Goal: Information Seeking & Learning: Find specific page/section

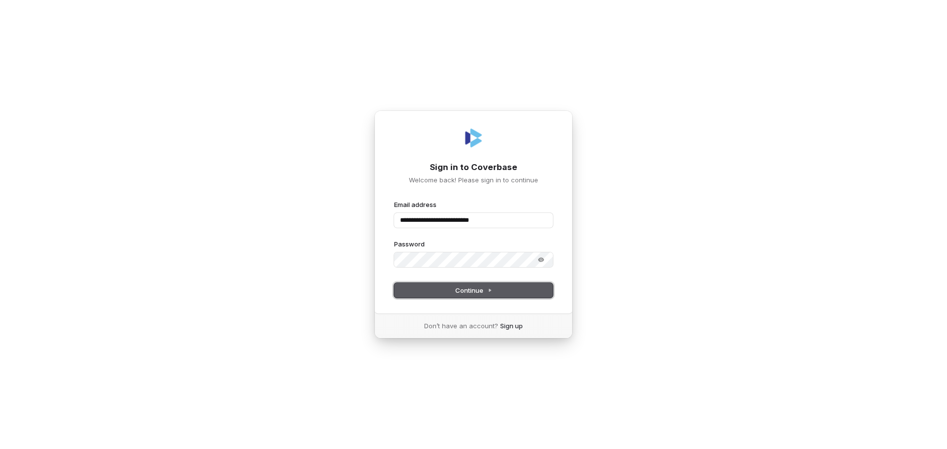
click at [463, 295] on button "Continue" at bounding box center [473, 290] width 159 height 15
type input "**********"
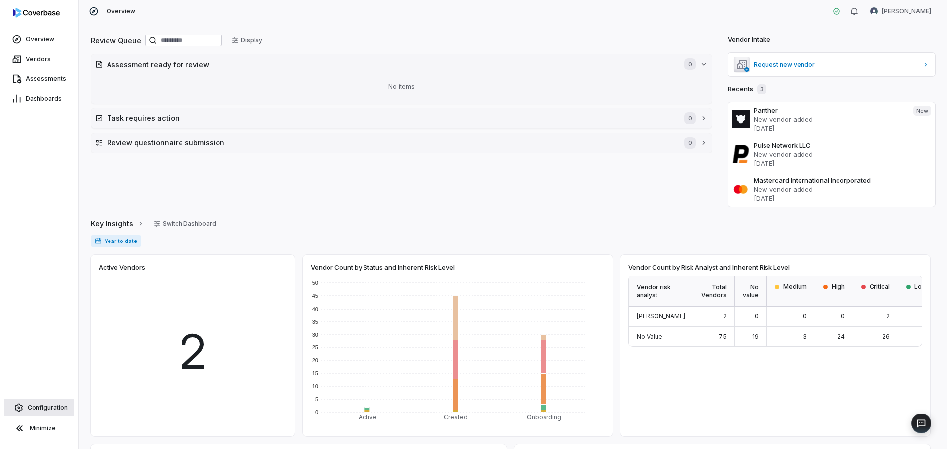
click at [44, 408] on span "Configuration" at bounding box center [48, 408] width 40 height 8
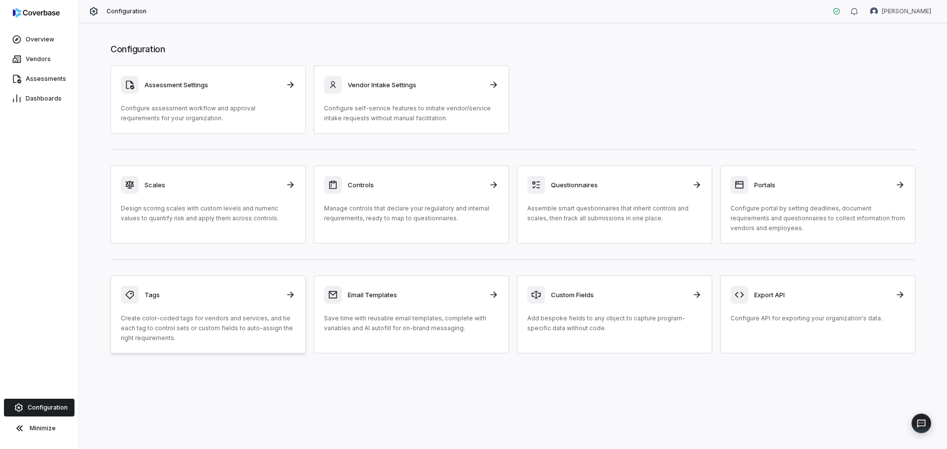
click at [174, 307] on div "Tags Create color-coded tags for vendors and services, and tie each tag to cont…" at bounding box center [208, 314] width 175 height 57
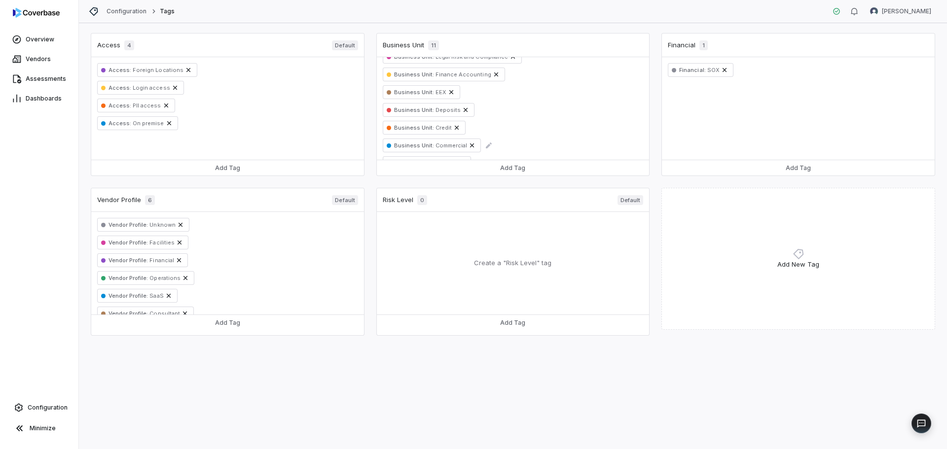
scroll to position [37, 0]
click at [40, 98] on span "Dashboards" at bounding box center [44, 99] width 36 height 8
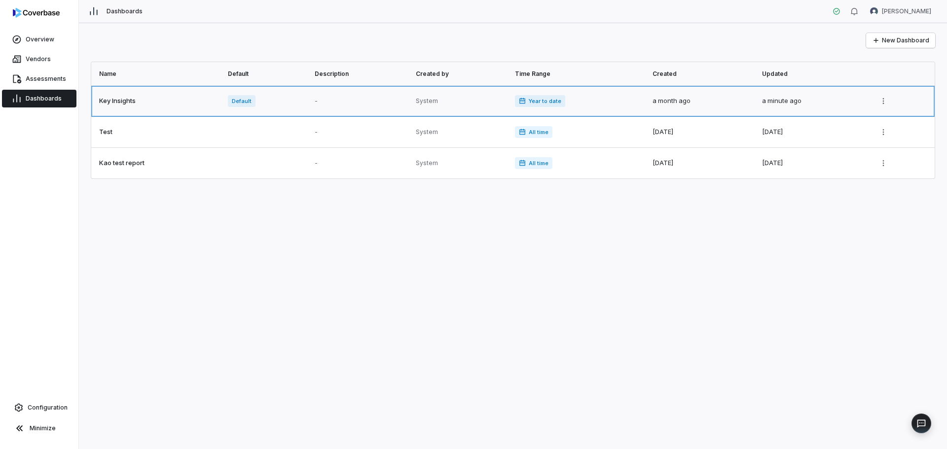
click at [114, 106] on link at bounding box center [156, 101] width 131 height 31
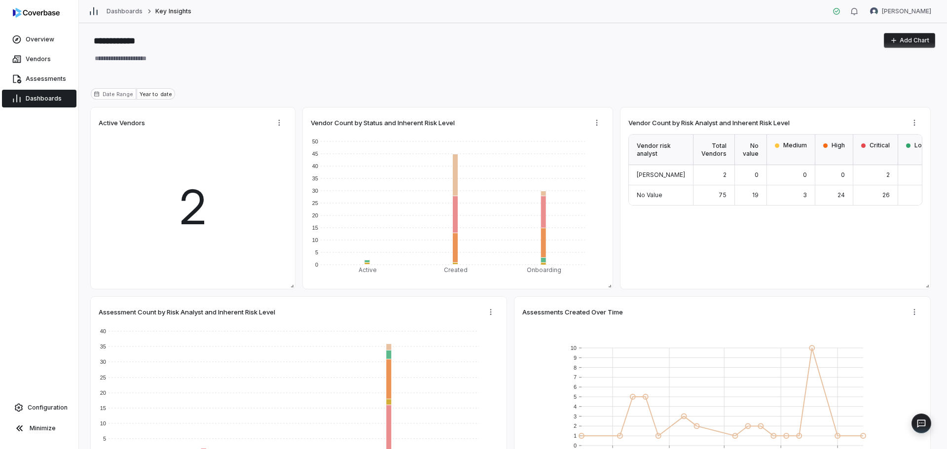
click at [51, 97] on span "Dashboards" at bounding box center [44, 99] width 36 height 8
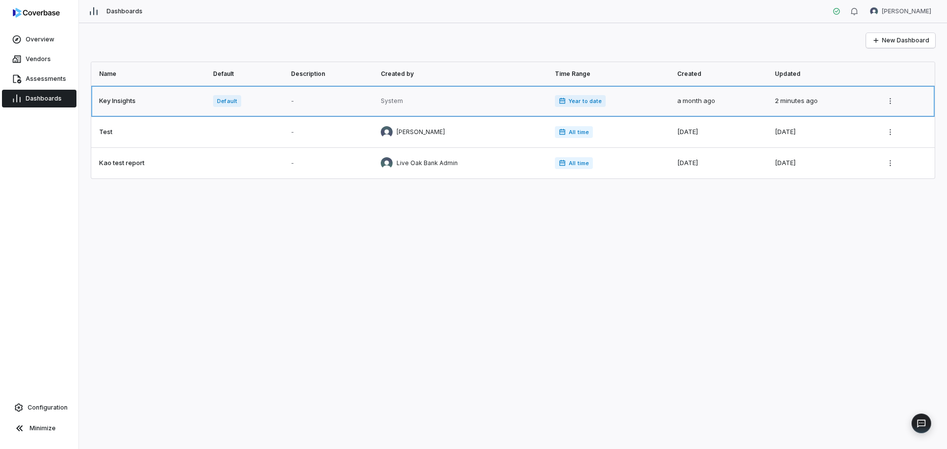
click at [234, 107] on link at bounding box center [245, 101] width 77 height 31
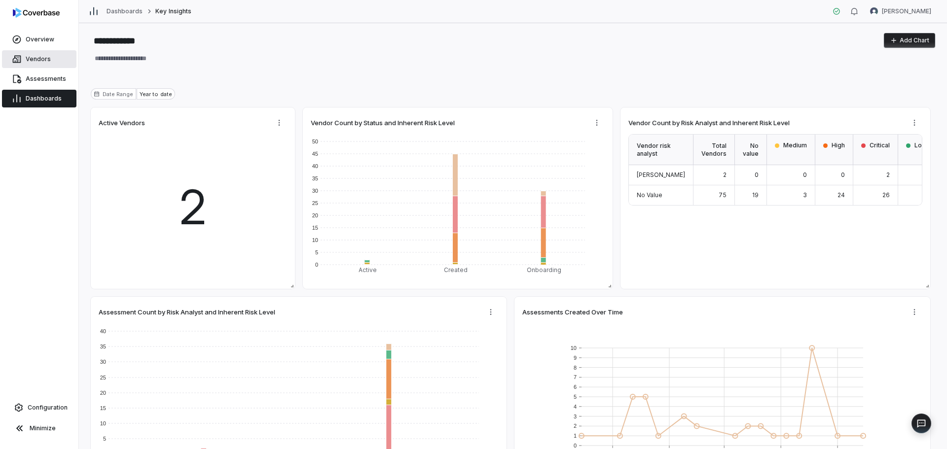
click at [38, 56] on span "Vendors" at bounding box center [38, 59] width 25 height 8
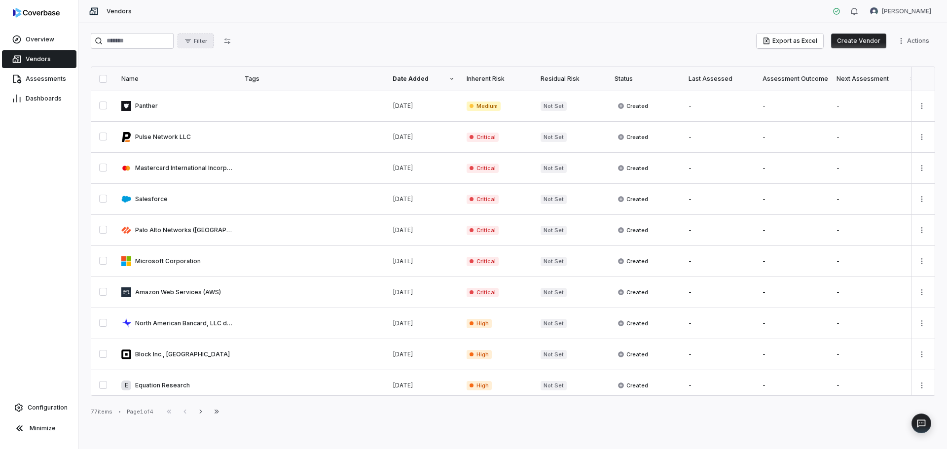
click at [207, 41] on span "Filter" at bounding box center [200, 40] width 13 height 7
click at [223, 41] on html "Overview Vendors Assessments Dashboards Configuration Minimize Vendors [PERSON_…" at bounding box center [473, 224] width 947 height 449
click at [205, 415] on icon "button" at bounding box center [201, 412] width 8 height 8
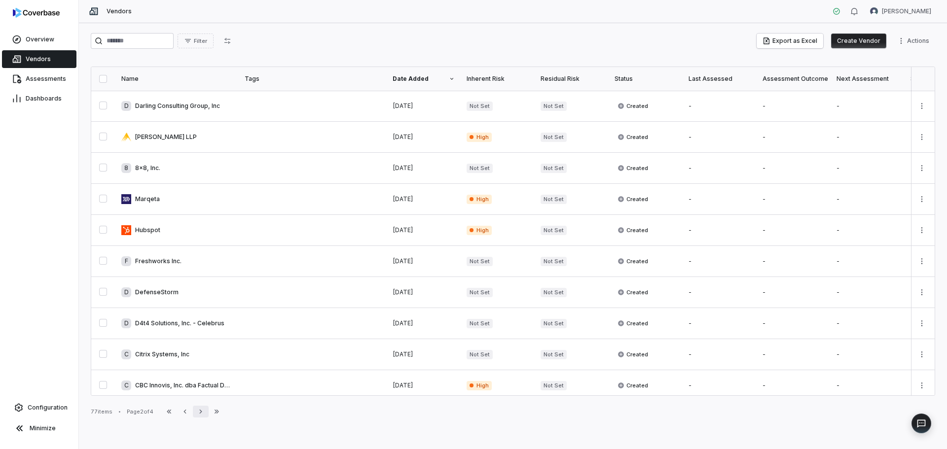
click at [205, 415] on icon "button" at bounding box center [201, 412] width 8 height 8
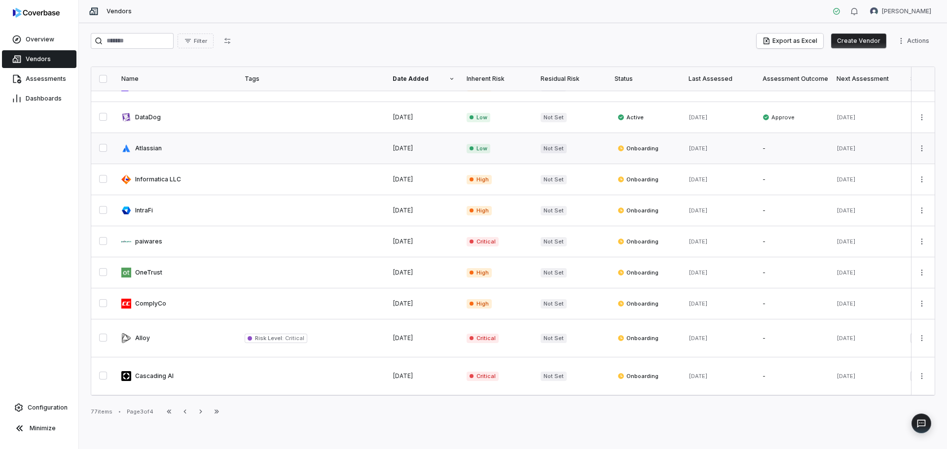
scroll to position [84, 0]
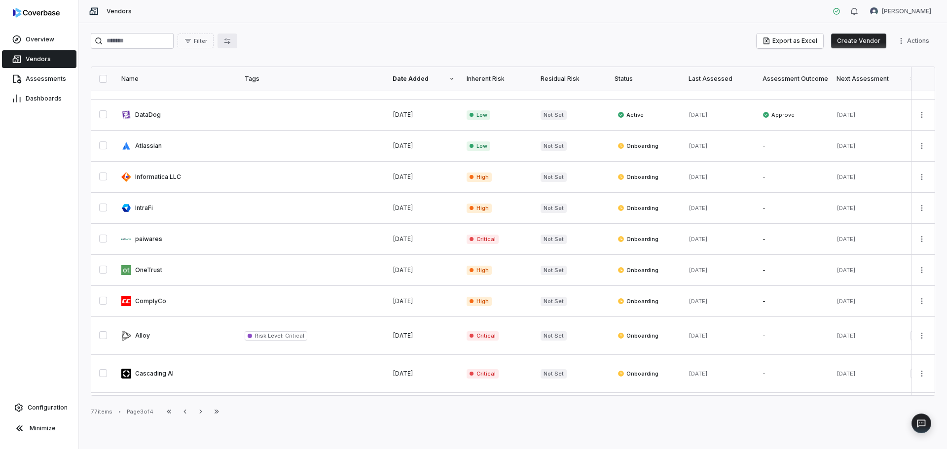
click at [230, 39] on icon "button" at bounding box center [227, 41] width 6 height 6
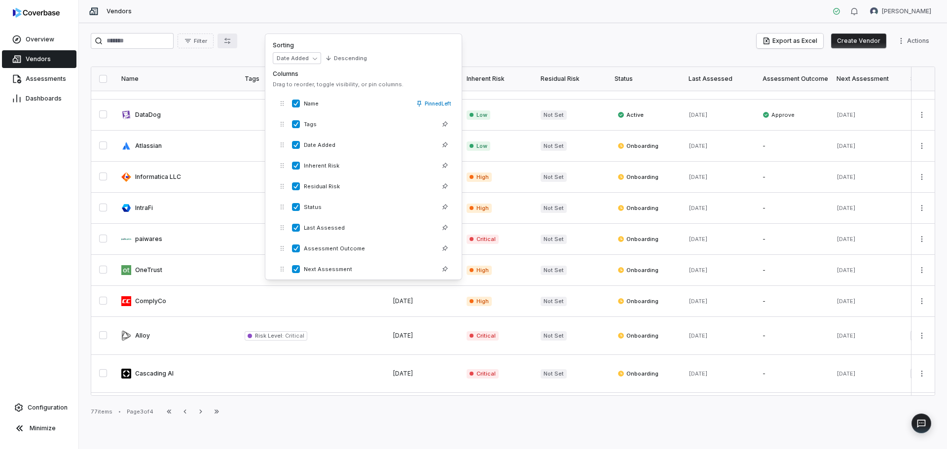
click at [230, 39] on icon "button" at bounding box center [227, 41] width 6 height 6
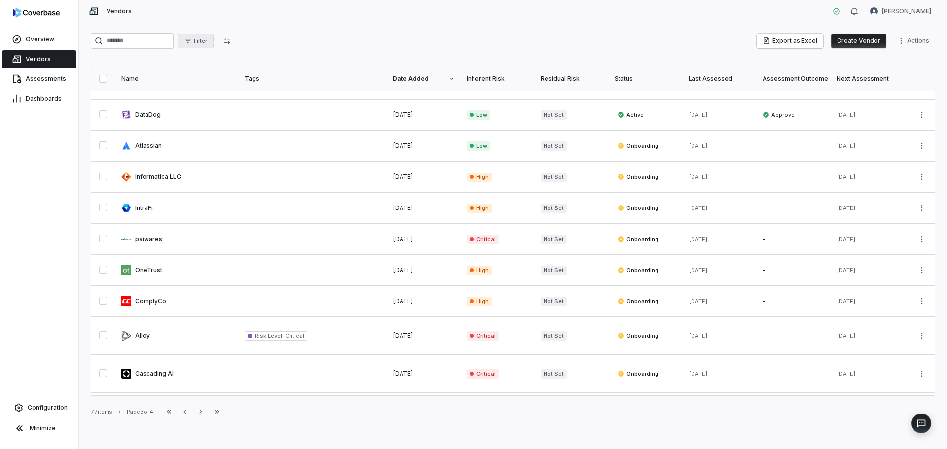
click at [192, 40] on icon "button" at bounding box center [188, 41] width 8 height 8
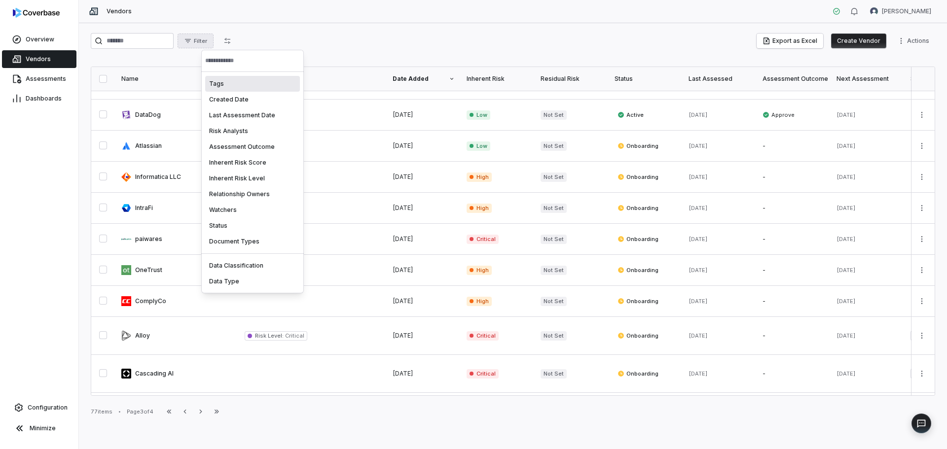
drag, startPoint x: 385, startPoint y: 43, endPoint x: 596, endPoint y: 62, distance: 212.0
click at [385, 43] on html "Overview Vendors Assessments Dashboards Configuration Minimize Vendors [PERSON_…" at bounding box center [473, 224] width 947 height 449
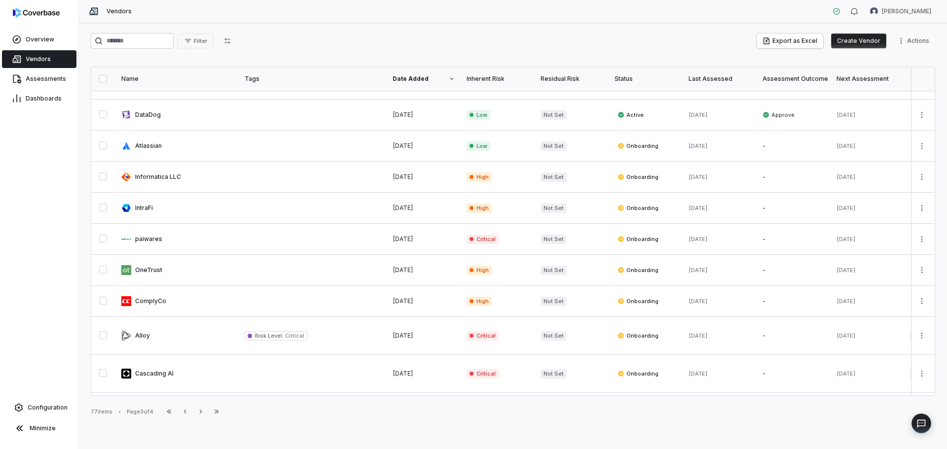
click at [480, 77] on div "Inherent Risk" at bounding box center [498, 79] width 62 height 8
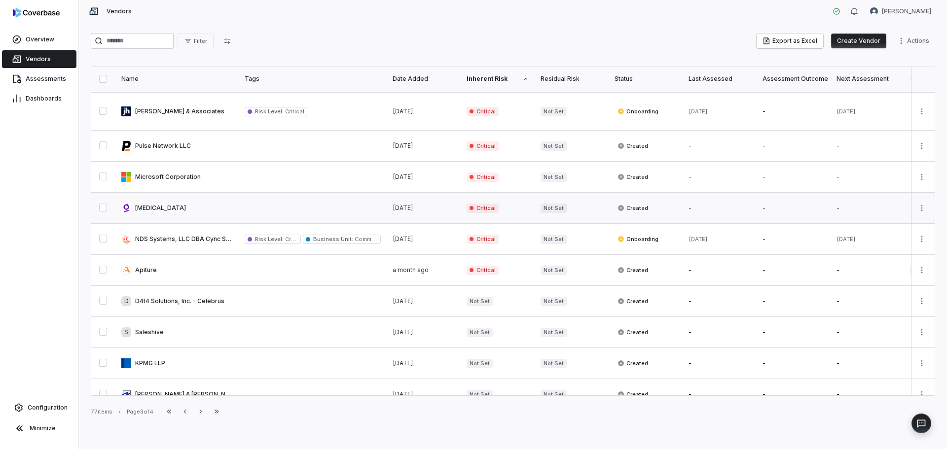
scroll to position [0, 0]
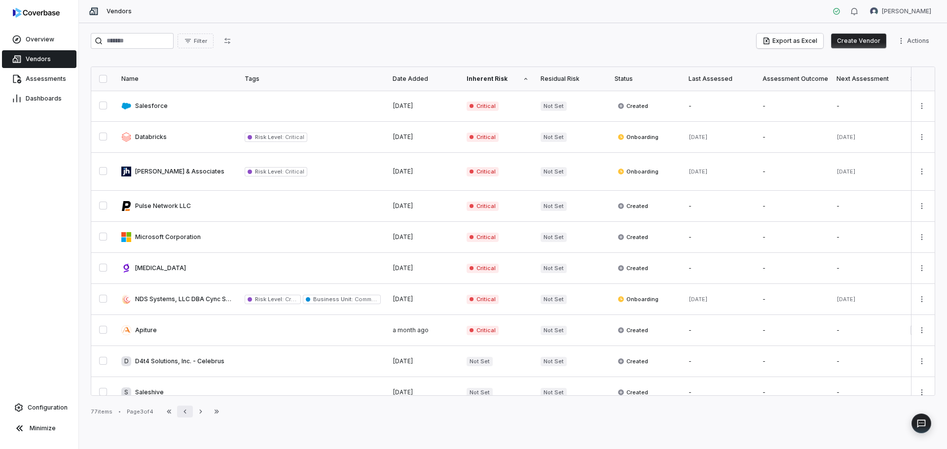
click at [188, 410] on icon "button" at bounding box center [185, 412] width 8 height 8
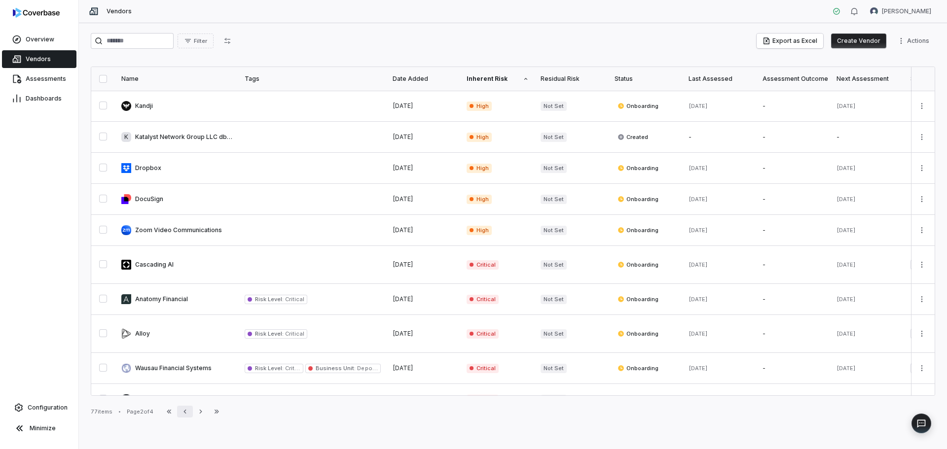
click at [188, 410] on icon "button" at bounding box center [185, 412] width 8 height 8
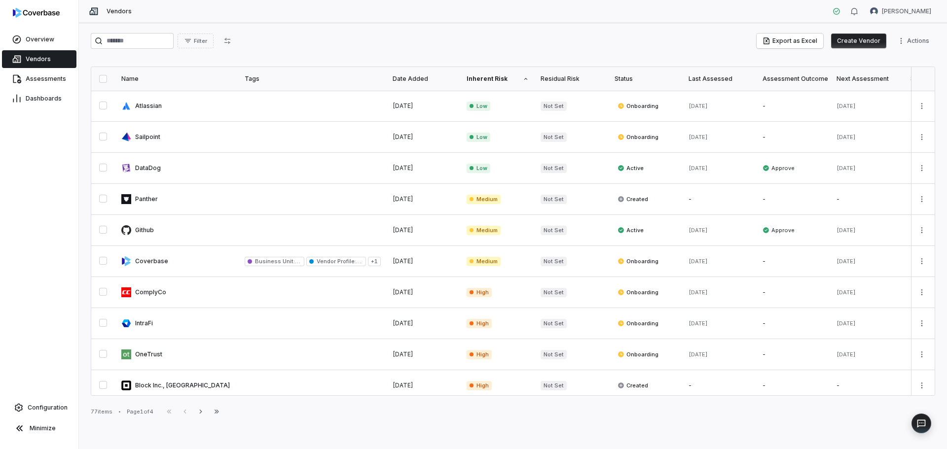
click at [497, 77] on div "Inherent Risk" at bounding box center [498, 79] width 62 height 8
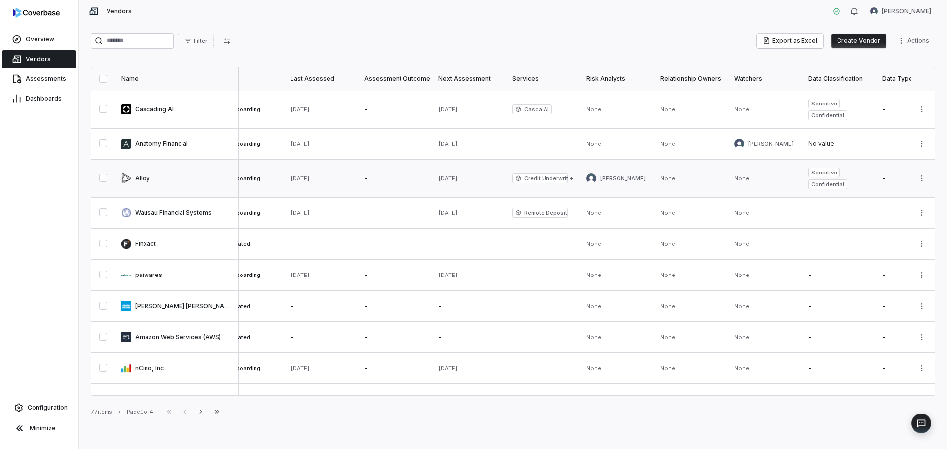
scroll to position [0, 443]
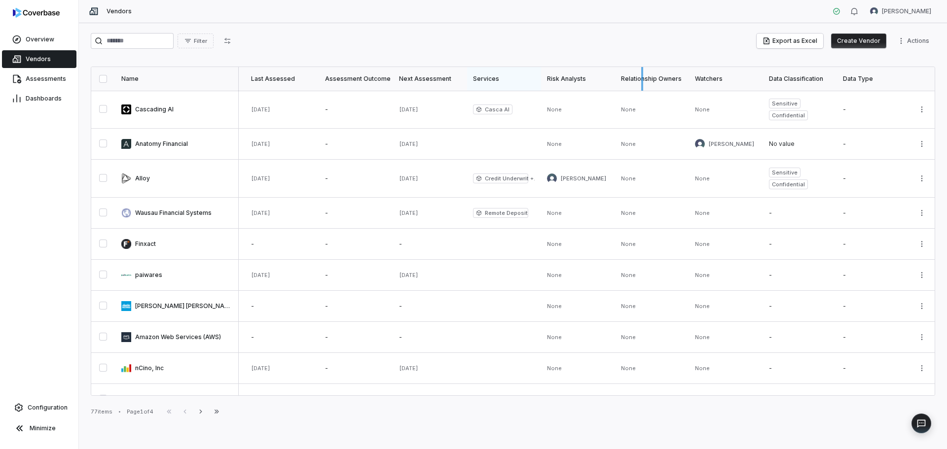
drag, startPoint x: 535, startPoint y: 82, endPoint x: 637, endPoint y: 84, distance: 101.7
click at [641, 84] on div at bounding box center [642, 79] width 2 height 24
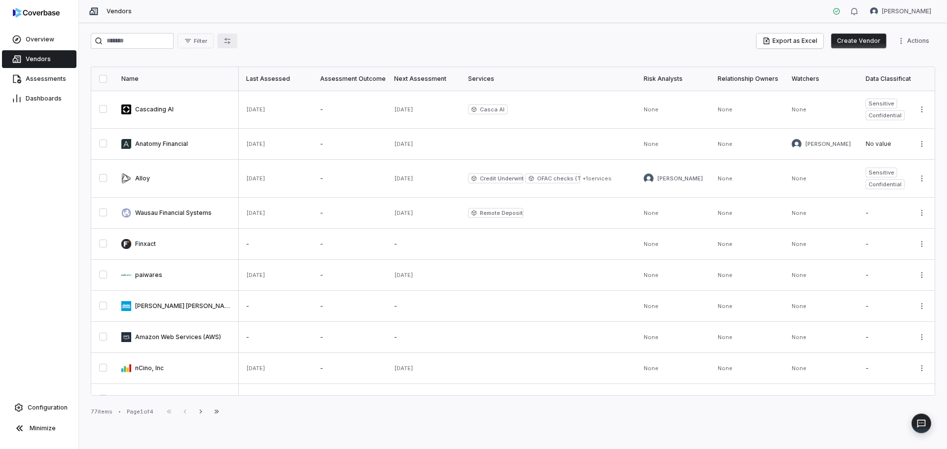
click at [230, 39] on icon "button" at bounding box center [227, 41] width 6 height 6
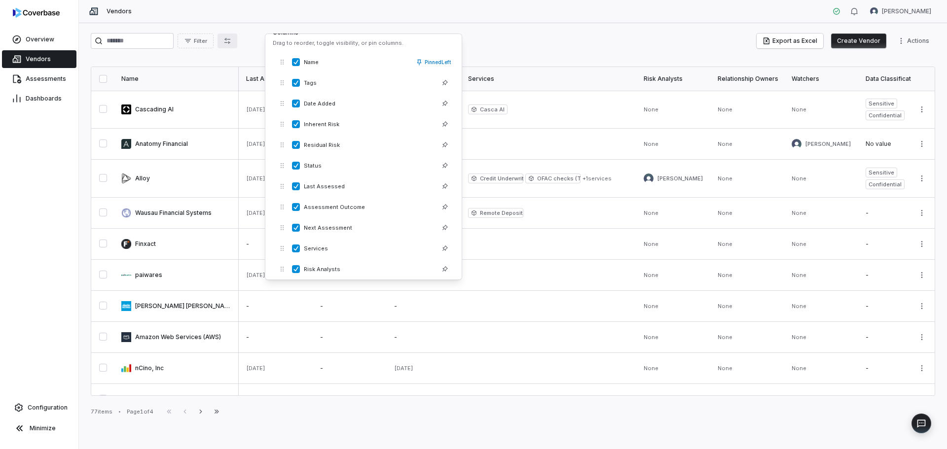
scroll to position [0, 0]
click at [297, 148] on button "button" at bounding box center [296, 145] width 8 height 8
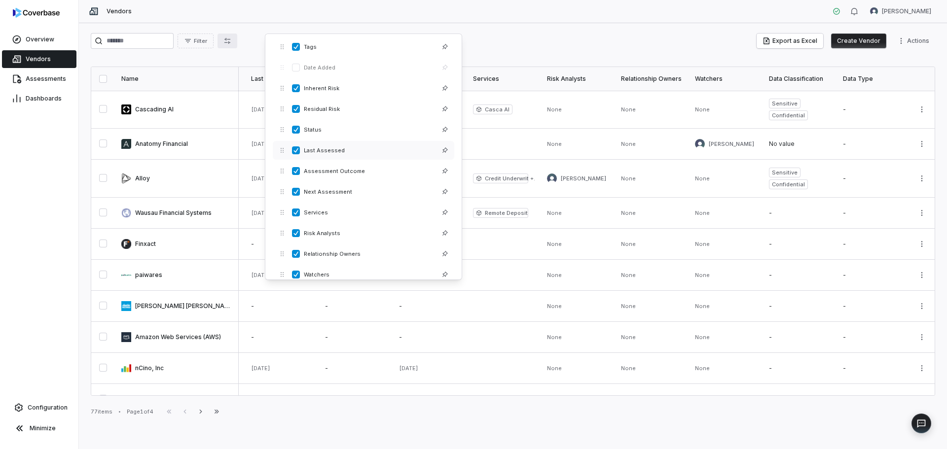
scroll to position [78, 0]
click at [294, 127] on button "button" at bounding box center [296, 129] width 8 height 8
click at [296, 170] on button "button" at bounding box center [296, 171] width 8 height 8
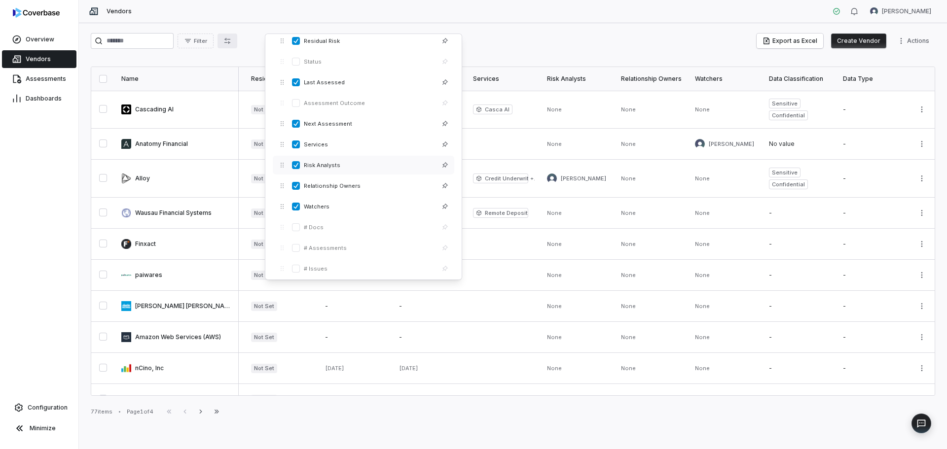
scroll to position [160, 0]
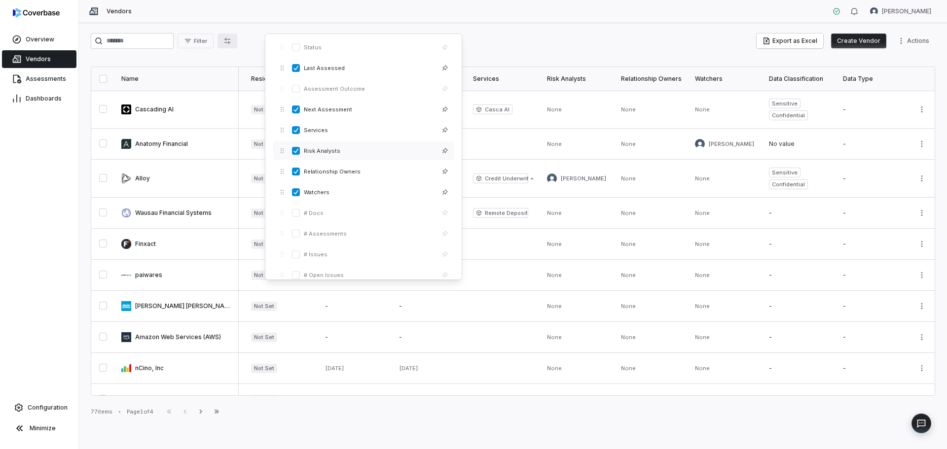
click at [296, 149] on button "button" at bounding box center [296, 151] width 8 height 8
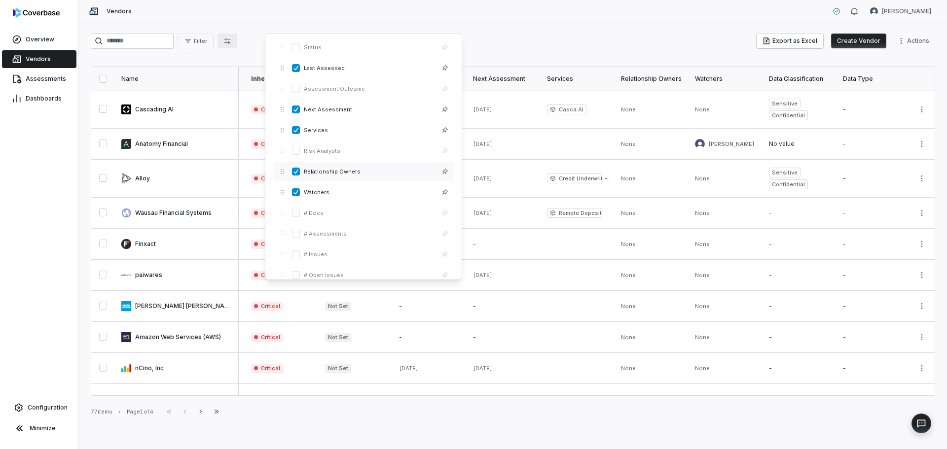
click at [297, 171] on button "button" at bounding box center [296, 172] width 8 height 8
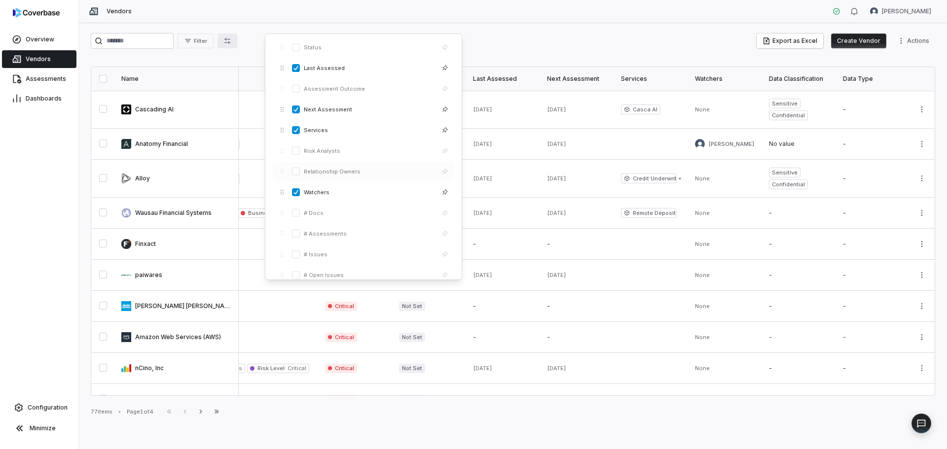
scroll to position [0, 73]
click at [296, 192] on button "button" at bounding box center [296, 192] width 8 height 8
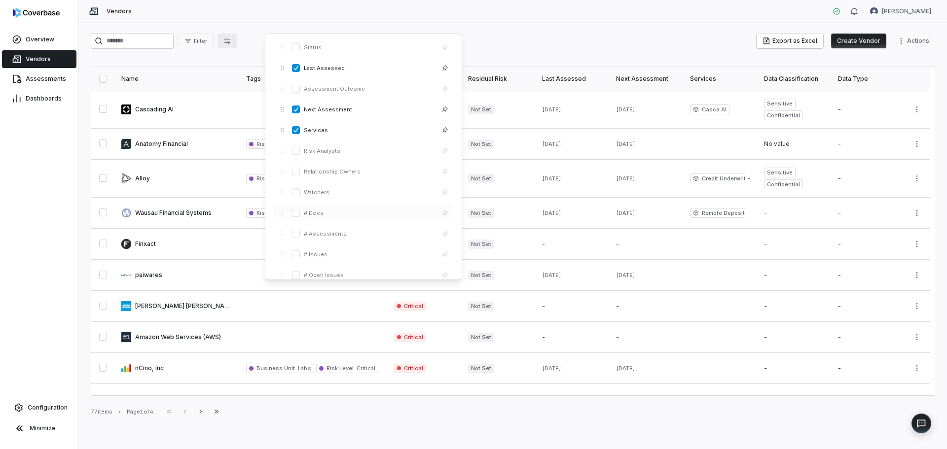
scroll to position [238, 0]
click at [296, 236] on button "button" at bounding box center [296, 239] width 8 height 8
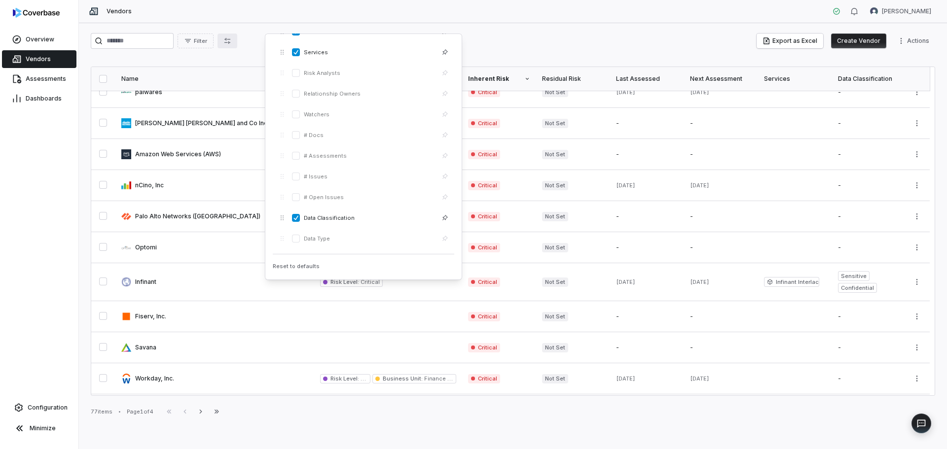
scroll to position [0, 0]
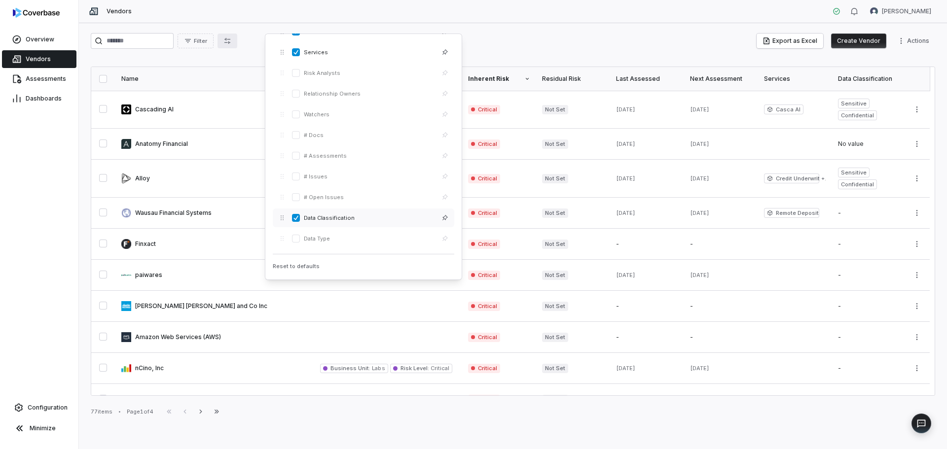
click at [292, 218] on button "button" at bounding box center [296, 218] width 8 height 8
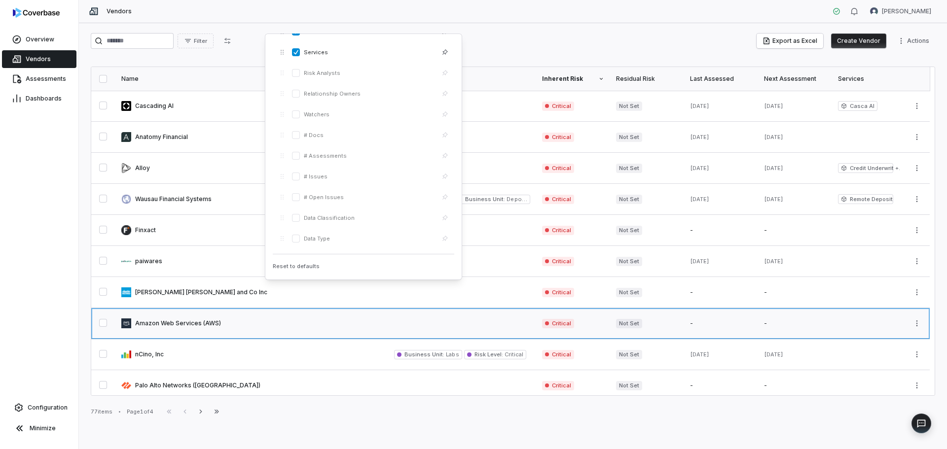
click at [342, 332] on link at bounding box center [251, 323] width 273 height 31
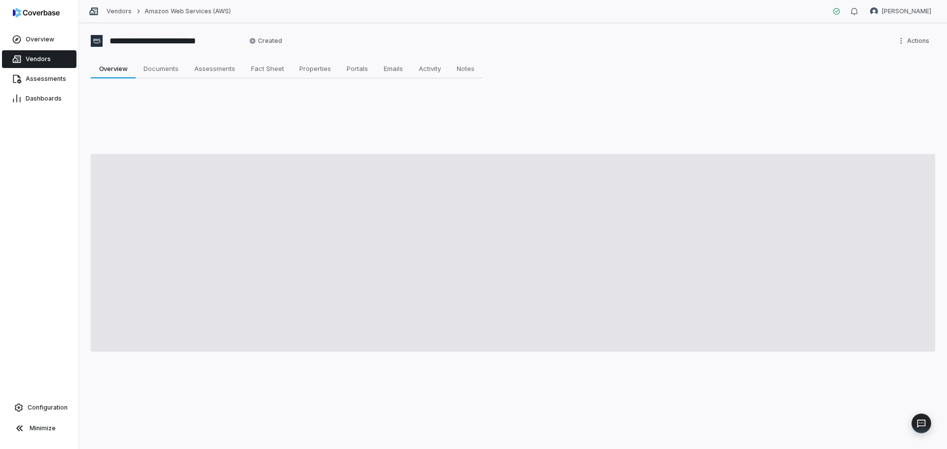
type textarea "*"
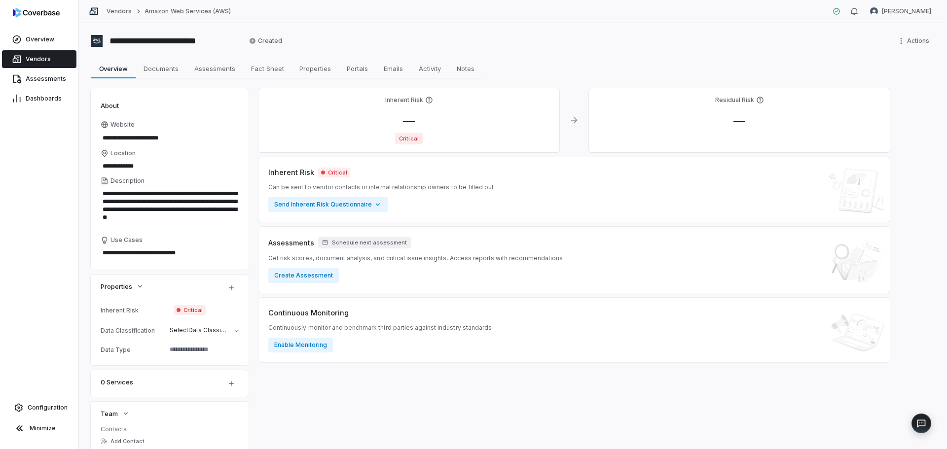
click at [38, 60] on span "Vendors" at bounding box center [38, 59] width 25 height 8
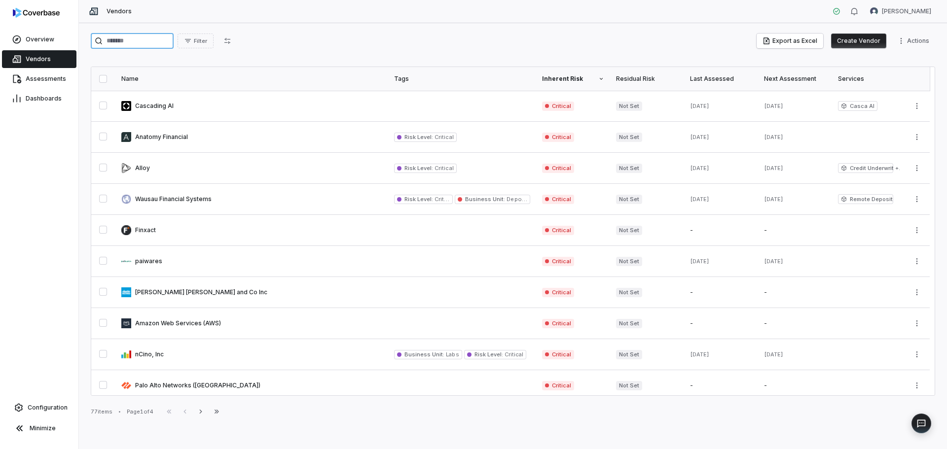
click at [141, 41] on input "search" at bounding box center [132, 41] width 83 height 16
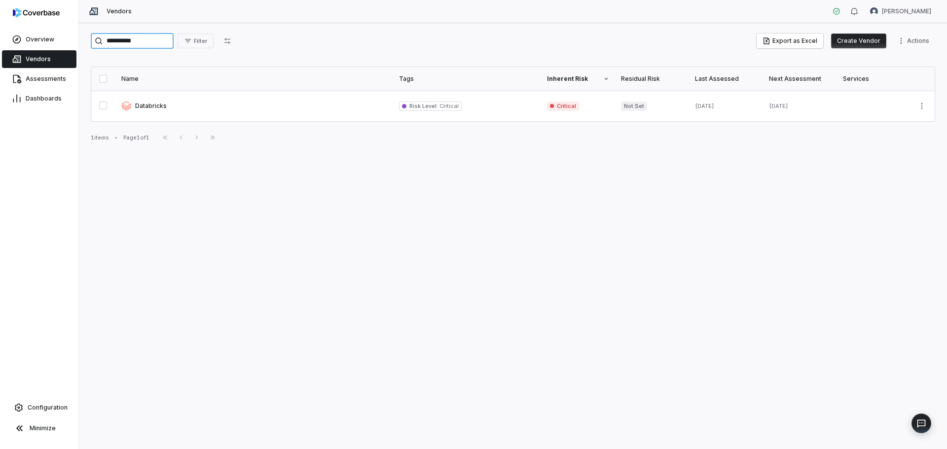
type input "**********"
